Goal: Communication & Community: Share content

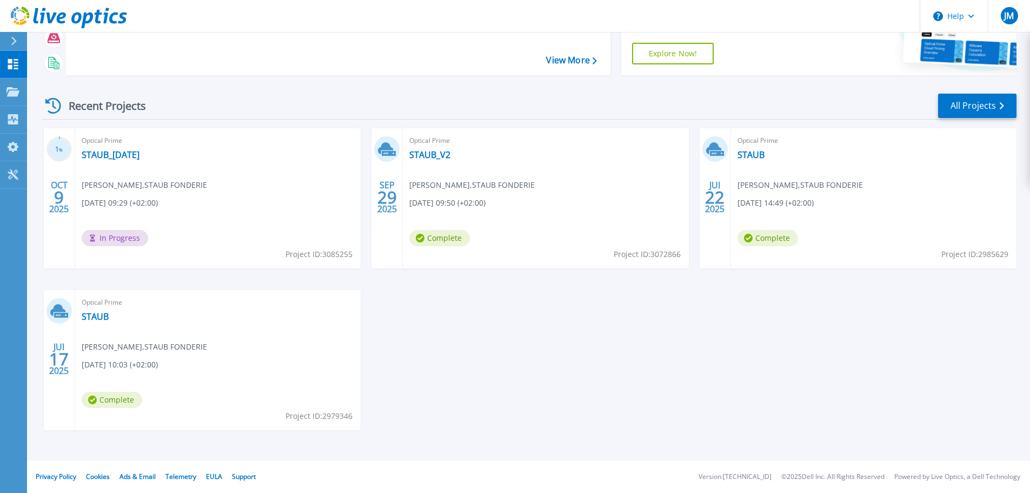
scroll to position [52, 0]
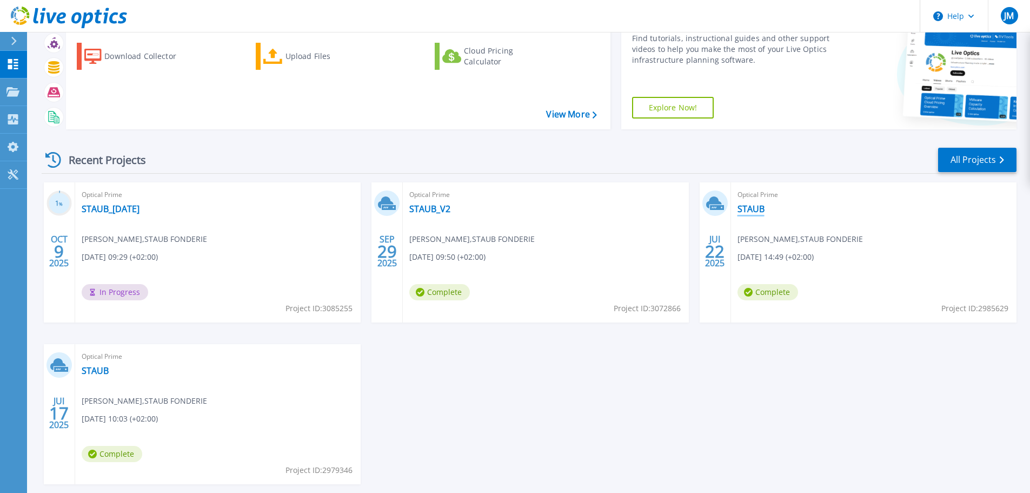
click at [753, 210] on link "STAUB" at bounding box center [751, 208] width 27 height 11
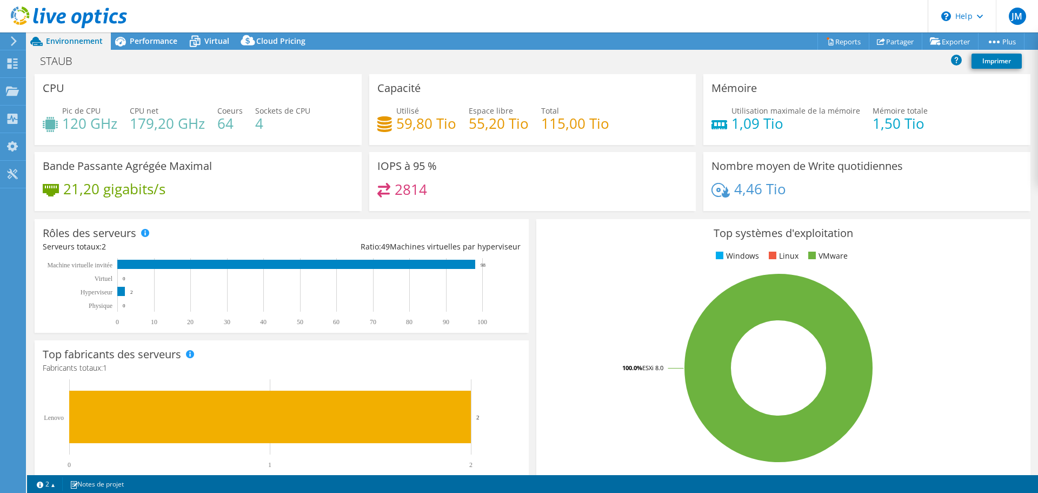
click at [92, 43] on span "Environnement" at bounding box center [74, 41] width 57 height 10
click at [13, 42] on icon at bounding box center [14, 41] width 8 height 10
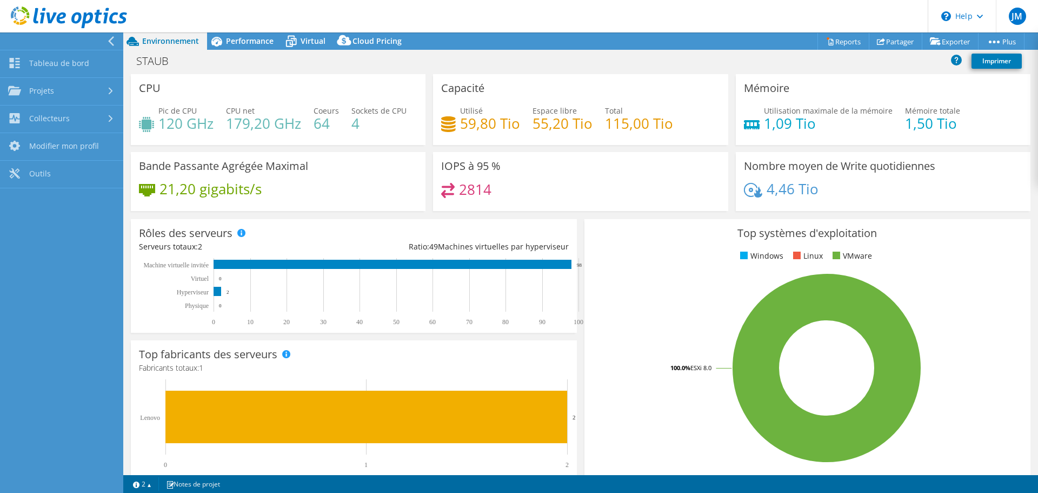
click at [617, 72] on div "STAUB Imprimer" at bounding box center [580, 62] width 915 height 23
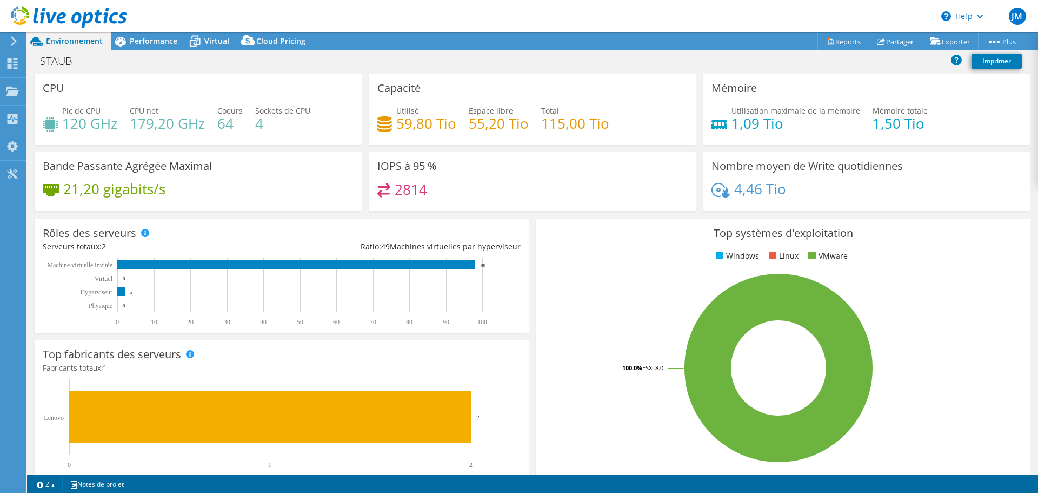
click at [743, 53] on div "STAUB Imprimer" at bounding box center [532, 61] width 1011 height 20
click at [847, 36] on link "Reports" at bounding box center [844, 41] width 52 height 17
click at [138, 39] on span "Performance" at bounding box center [154, 41] width 48 height 10
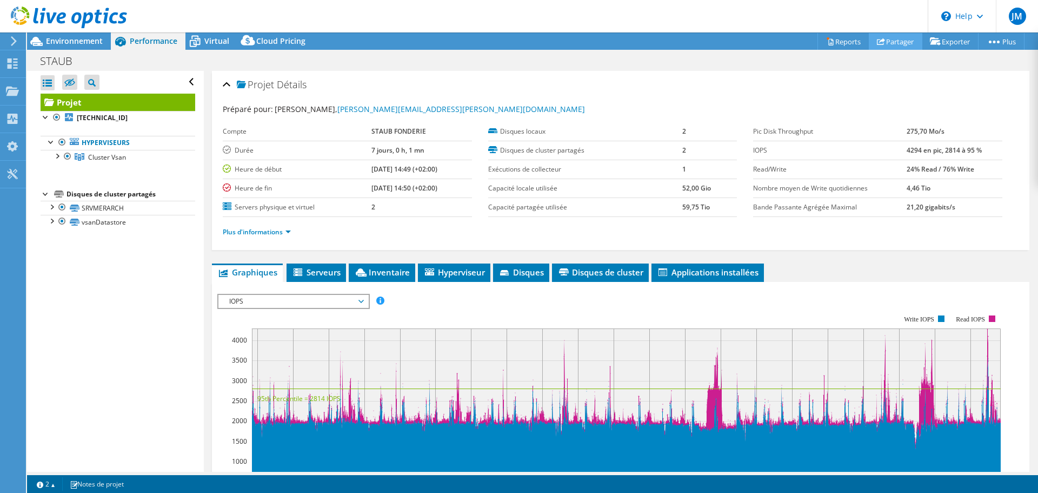
click at [917, 42] on link "Partager" at bounding box center [896, 41] width 54 height 17
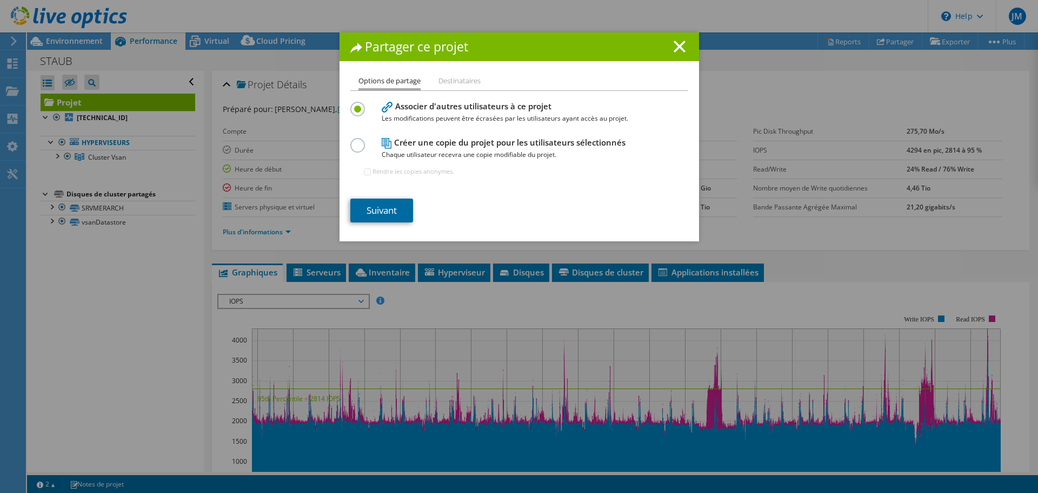
click at [406, 208] on link "Suivant" at bounding box center [381, 210] width 63 height 24
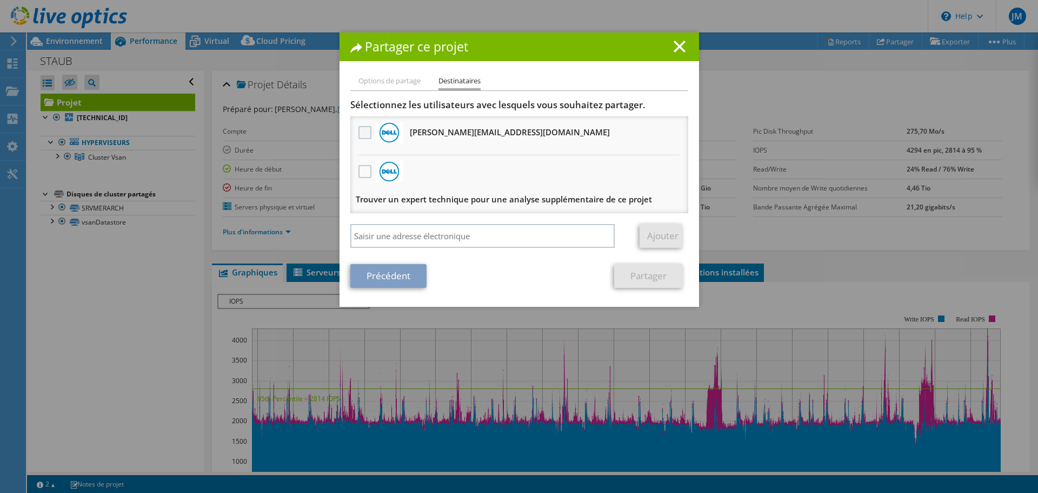
click at [359, 130] on label at bounding box center [367, 132] width 16 height 13
click at [0, 0] on input "checkbox" at bounding box center [0, 0] width 0 height 0
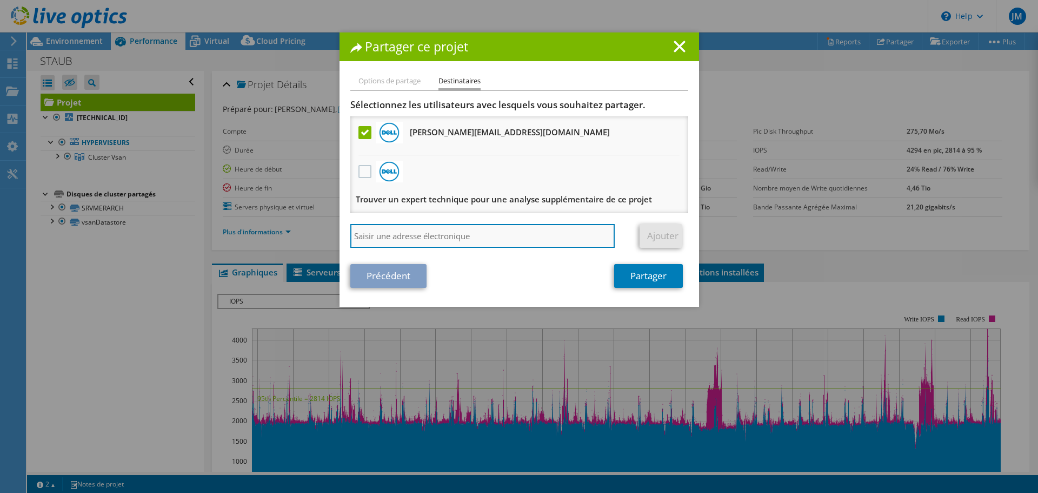
click at [394, 239] on input "search" at bounding box center [482, 236] width 265 height 24
type input "l.roucou@staub.fr"
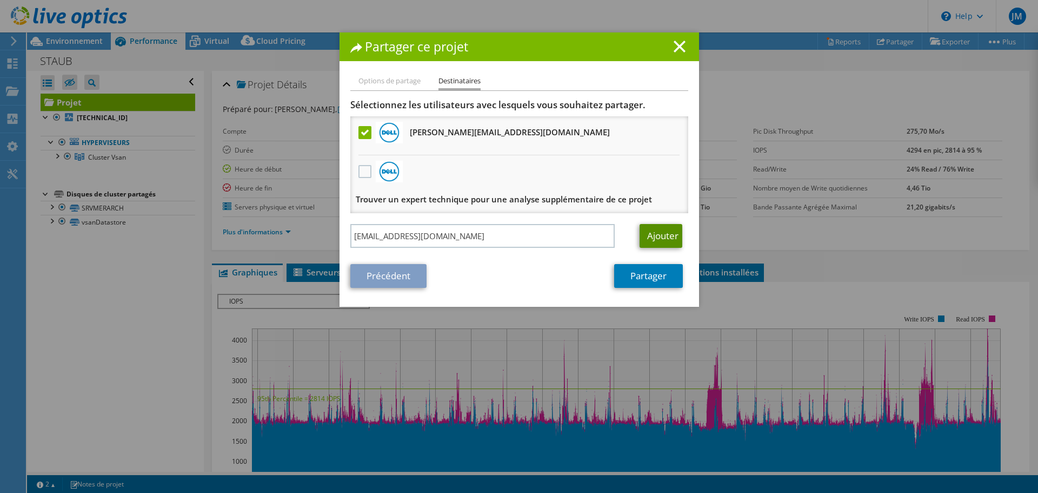
click at [642, 235] on link "Ajouter" at bounding box center [661, 236] width 43 height 24
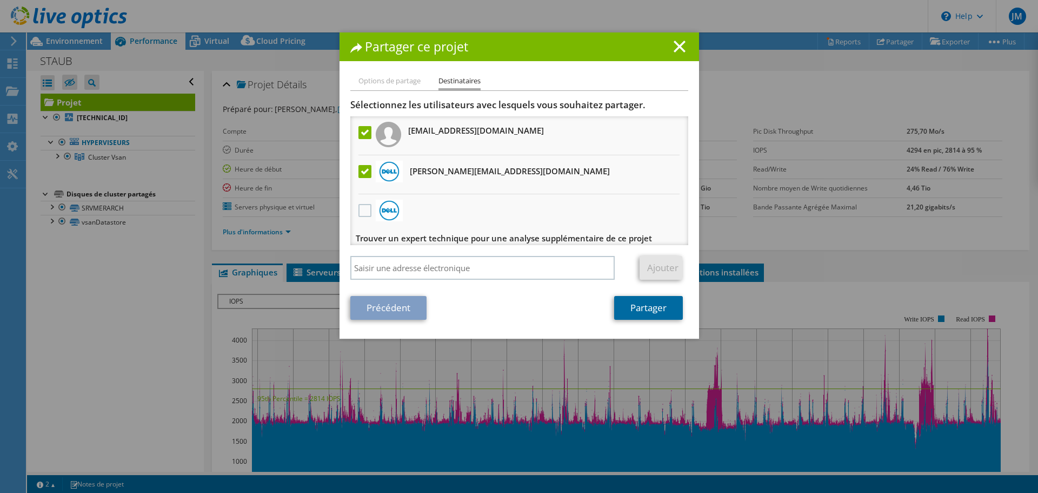
click at [636, 314] on link "Partager" at bounding box center [648, 308] width 69 height 24
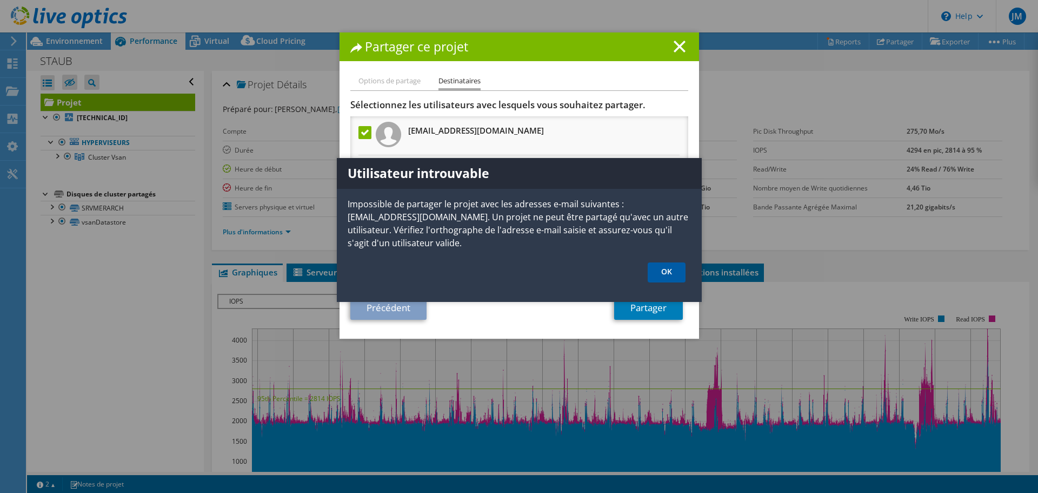
click at [685, 270] on link "OK" at bounding box center [667, 272] width 38 height 20
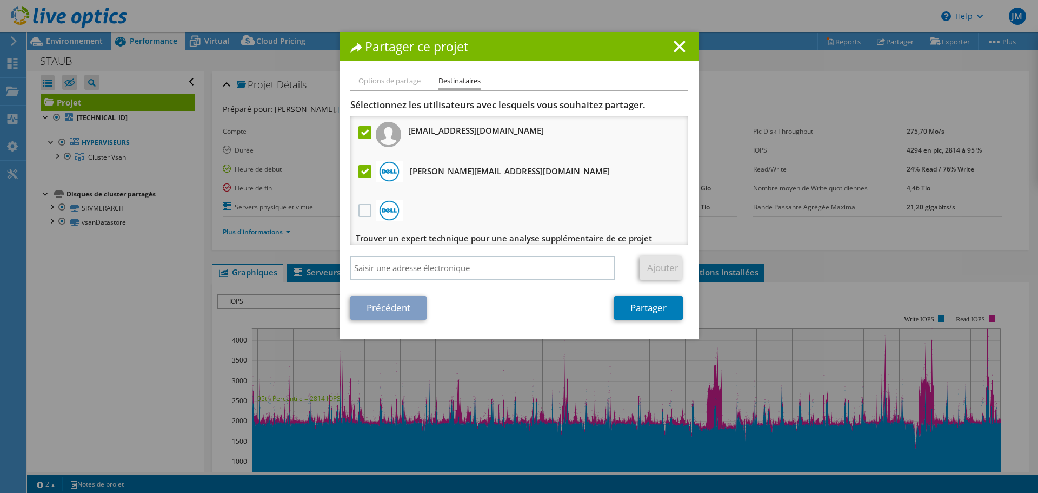
click at [359, 169] on label at bounding box center [367, 171] width 16 height 13
click at [0, 0] on input "checkbox" at bounding box center [0, 0] width 0 height 0
click at [359, 135] on label at bounding box center [367, 132] width 16 height 13
click at [0, 0] on input "checkbox" at bounding box center [0, 0] width 0 height 0
click at [361, 134] on label at bounding box center [367, 132] width 16 height 13
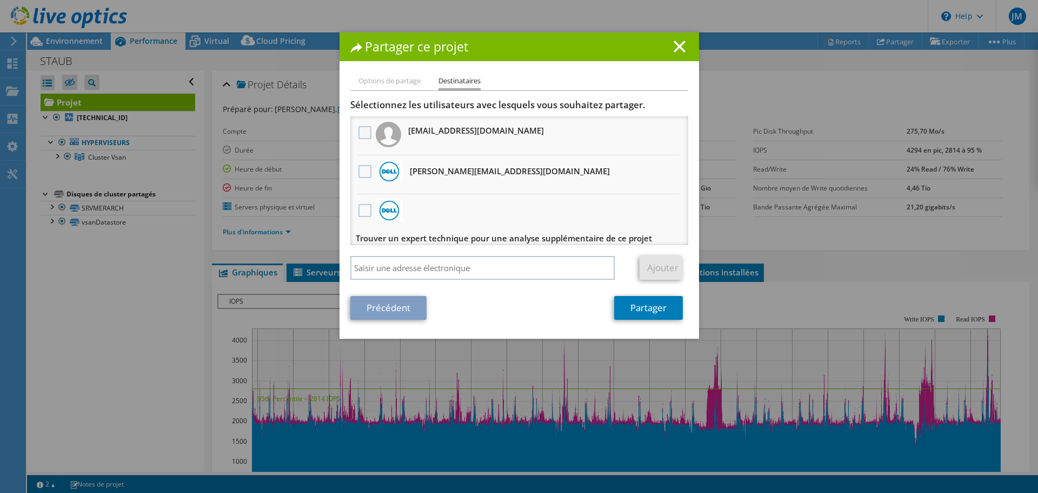
click at [0, 0] on input "checkbox" at bounding box center [0, 0] width 0 height 0
click at [359, 138] on label at bounding box center [367, 132] width 16 height 13
click at [0, 0] on input "checkbox" at bounding box center [0, 0] width 0 height 0
click at [361, 171] on label at bounding box center [367, 171] width 16 height 13
click at [0, 0] on input "checkbox" at bounding box center [0, 0] width 0 height 0
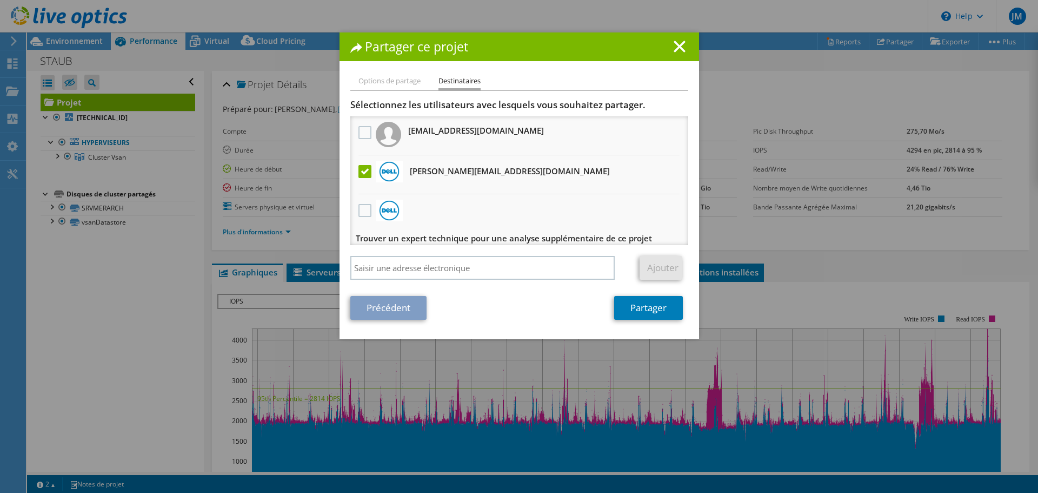
click at [361, 172] on label at bounding box center [367, 171] width 16 height 13
click at [0, 0] on input "checkbox" at bounding box center [0, 0] width 0 height 0
click at [360, 171] on label at bounding box center [367, 171] width 16 height 13
click at [0, 0] on input "checkbox" at bounding box center [0, 0] width 0 height 0
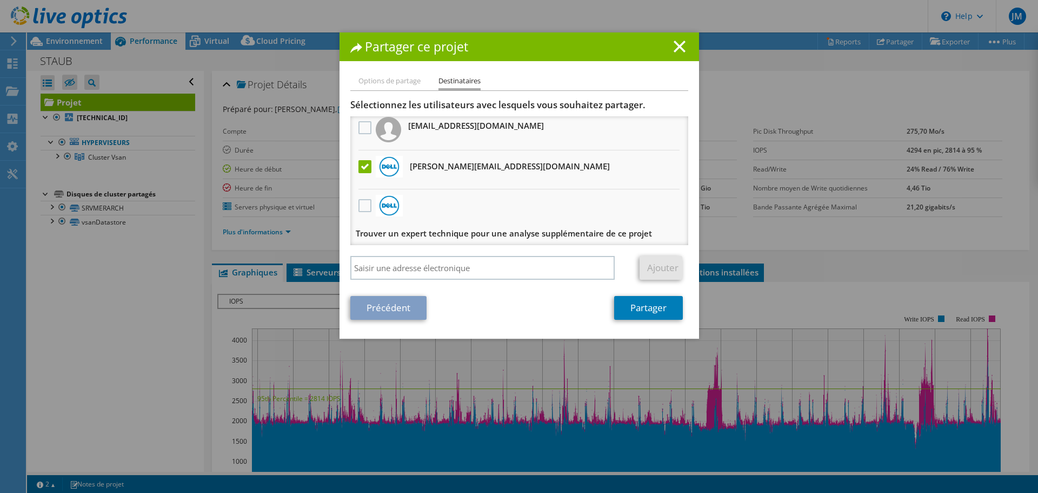
scroll to position [7, 0]
click at [621, 303] on link "Partager" at bounding box center [648, 308] width 69 height 24
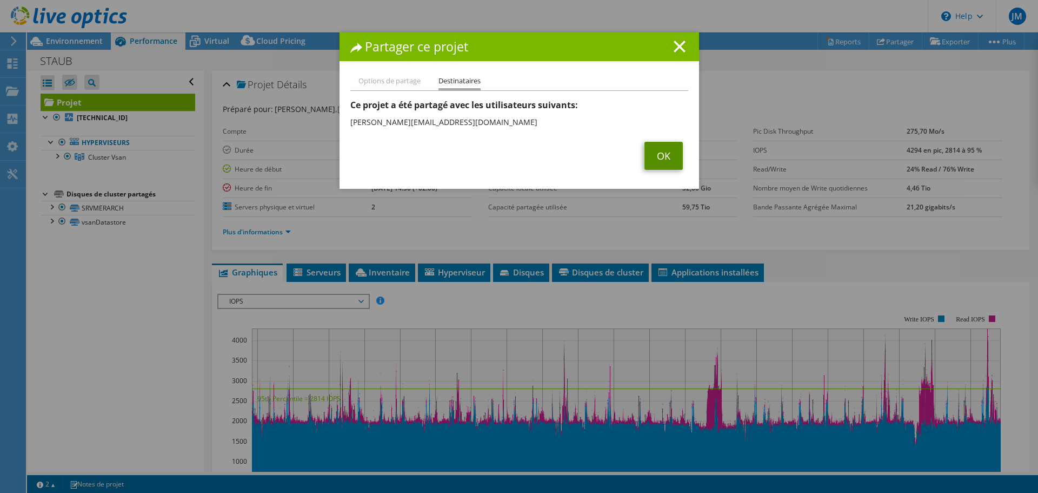
click at [662, 151] on link "OK" at bounding box center [664, 156] width 38 height 28
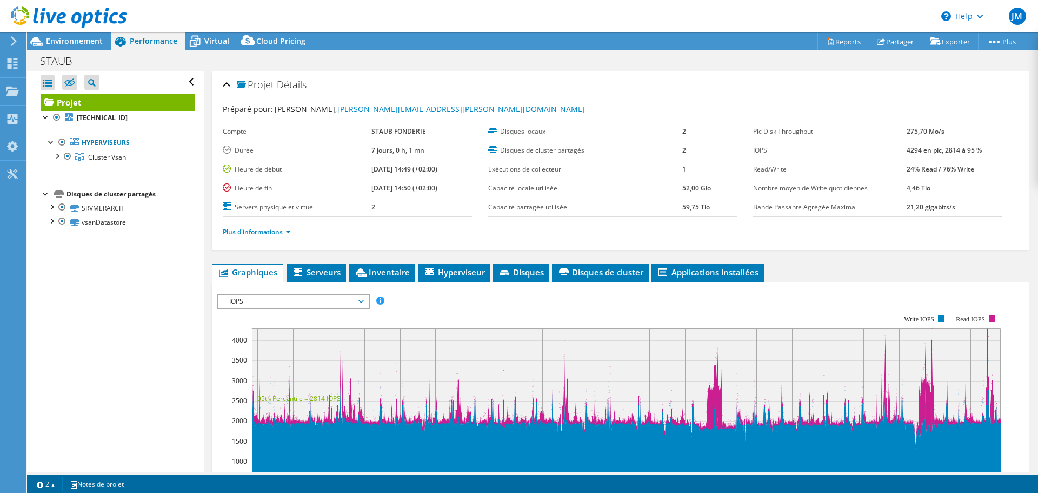
click at [171, 342] on div "Ouvrir tout Fermer tout Masquer les nœuds exclus Filtre de l'arborescence des p…" at bounding box center [115, 271] width 176 height 401
drag, startPoint x: 496, startPoint y: 187, endPoint x: 467, endPoint y: 200, distance: 31.2
click at [499, 187] on label "Capacité locale utilisée" at bounding box center [585, 188] width 194 height 11
click at [545, 76] on div "Projet Détails" at bounding box center [621, 85] width 796 height 23
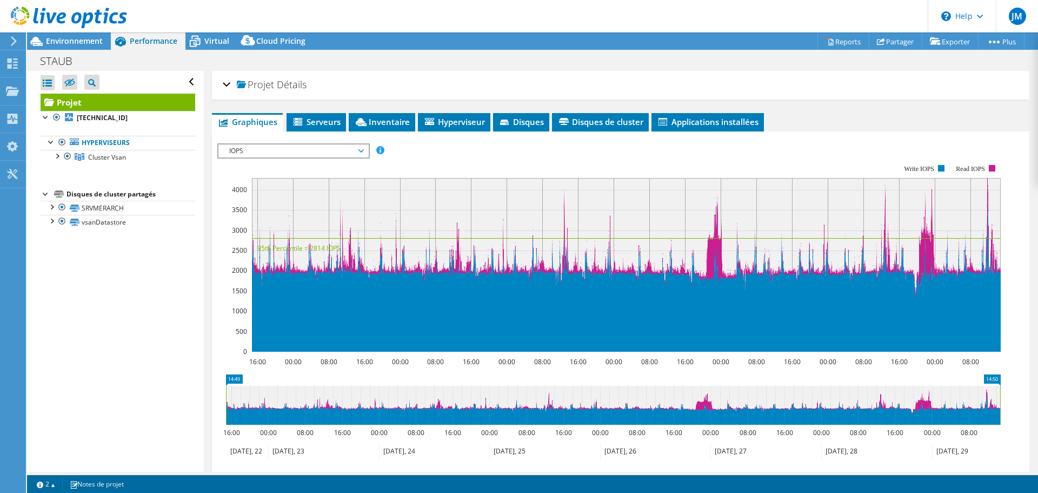
click at [146, 365] on div "Ouvrir tout Fermer tout Masquer les nœuds exclus Filtre de l'arborescence des p…" at bounding box center [115, 271] width 176 height 401
